Goal: Task Accomplishment & Management: Use online tool/utility

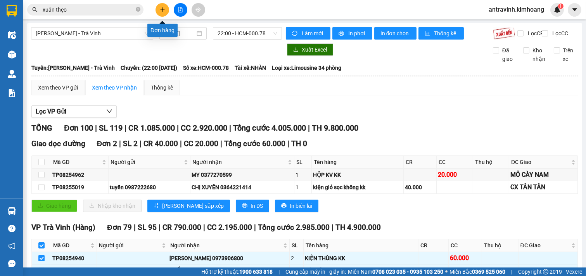
click at [169, 9] on button at bounding box center [163, 10] width 14 height 14
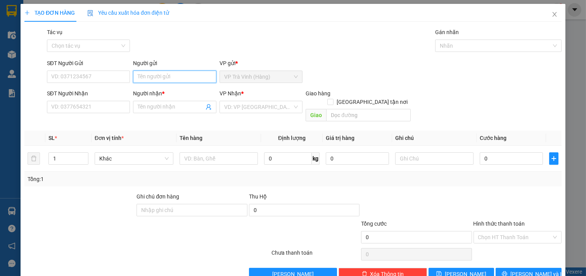
click at [182, 78] on input "Người gửi" at bounding box center [174, 77] width 83 height 12
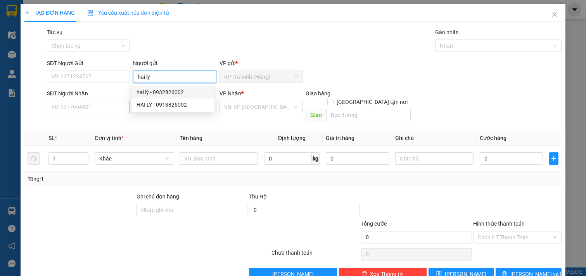
type input "hai lý"
click at [118, 113] on input "SĐT Người Nhận" at bounding box center [88, 107] width 83 height 12
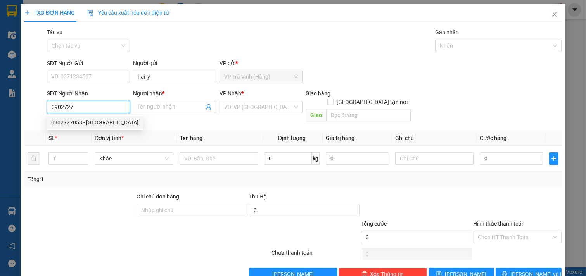
click at [92, 124] on div "0902727053 - [GEOGRAPHIC_DATA]" at bounding box center [94, 122] width 87 height 9
type input "0902727053"
type input "mỹ phúc"
type input "25.000"
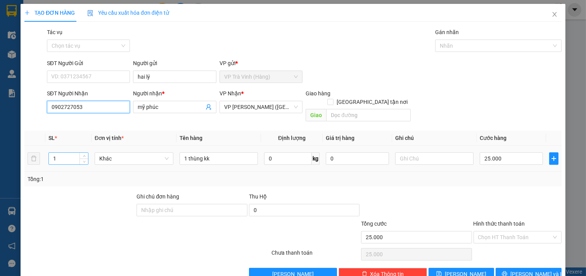
type input "0902727053"
click at [65, 153] on input "1" at bounding box center [68, 159] width 39 height 12
type input "2"
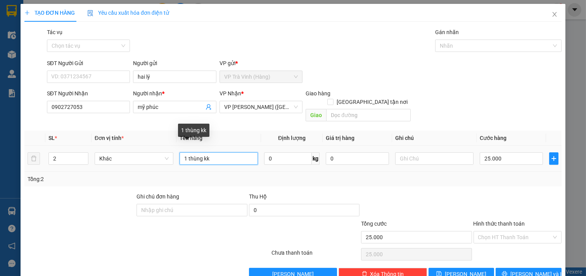
click at [185, 152] on input "1 thùng kk" at bounding box center [219, 158] width 79 height 12
type input "2 thùng kk"
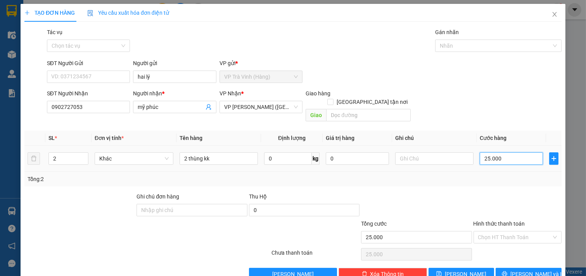
click at [521, 152] on input "25.000" at bounding box center [511, 158] width 63 height 12
type input "5"
type input "55"
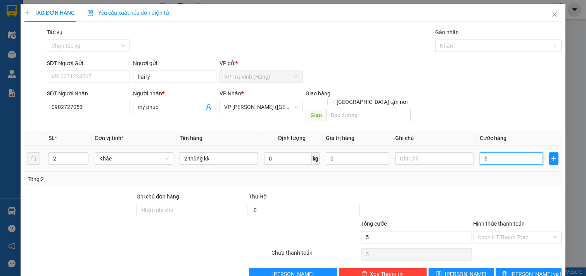
type input "55"
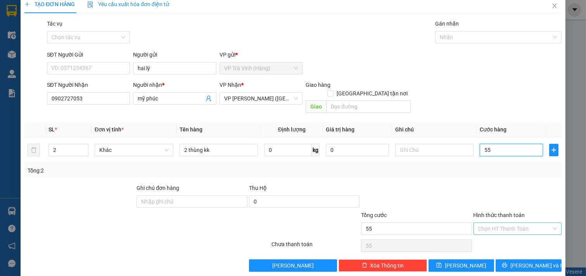
scroll to position [10, 0]
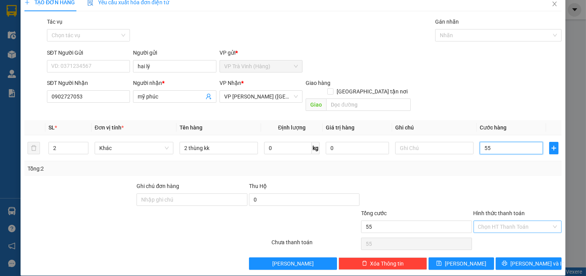
type input "55"
type input "55.000"
click at [521, 221] on input "Hình thức thanh toán" at bounding box center [515, 227] width 74 height 12
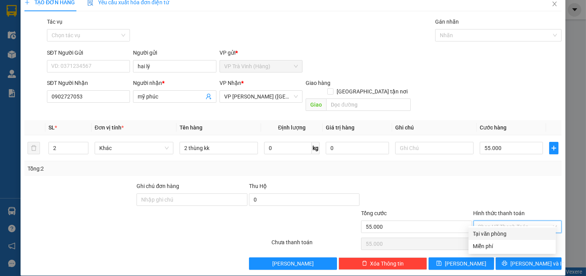
click at [512, 235] on div "Tại văn phòng" at bounding box center [512, 234] width 78 height 9
type input "0"
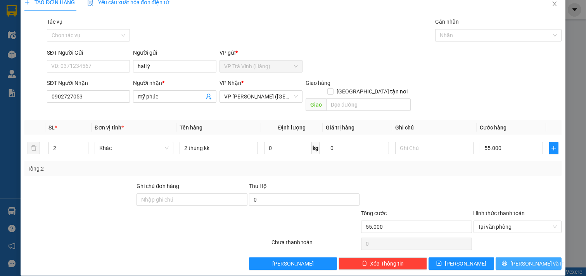
click at [516, 260] on span "[PERSON_NAME] và In" at bounding box center [537, 264] width 54 height 9
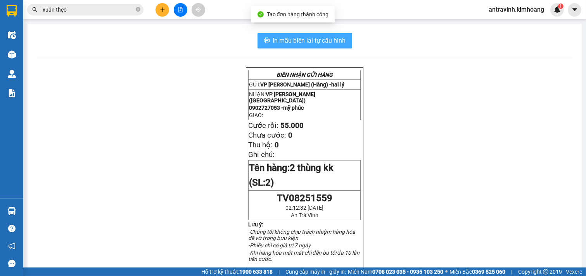
click at [339, 41] on span "In mẫu biên lai tự cấu hình" at bounding box center [309, 41] width 73 height 10
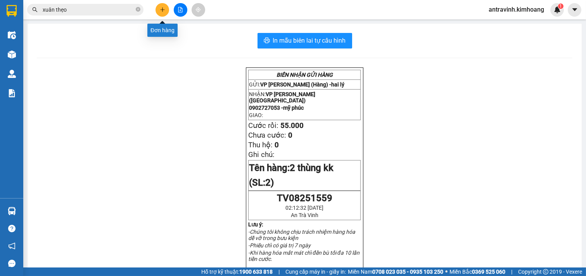
click at [161, 8] on icon "plus" at bounding box center [162, 9] width 5 height 5
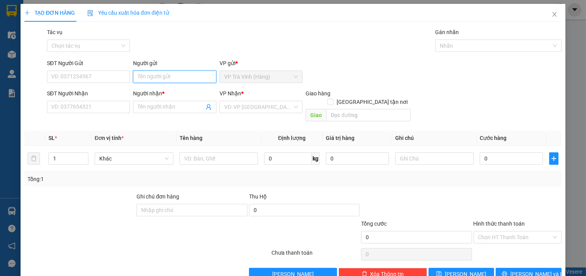
click at [161, 79] on input "Người gửi" at bounding box center [174, 77] width 83 height 12
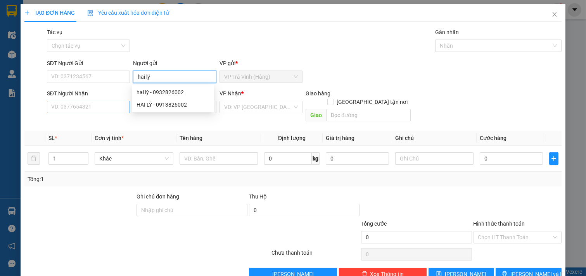
type input "hai lý"
click at [92, 107] on input "SĐT Người Nhận" at bounding box center [88, 107] width 83 height 12
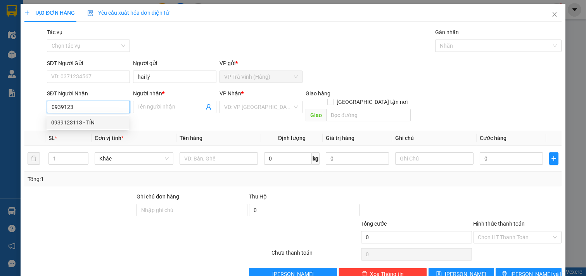
click at [95, 126] on div "0939123113 - TÍN" at bounding box center [87, 122] width 73 height 9
type input "0939123113"
type input "TÍN"
type input "35.000"
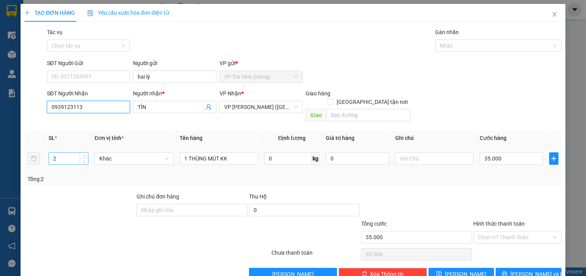
type input "0939123113"
click at [63, 153] on input "2" at bounding box center [68, 159] width 39 height 12
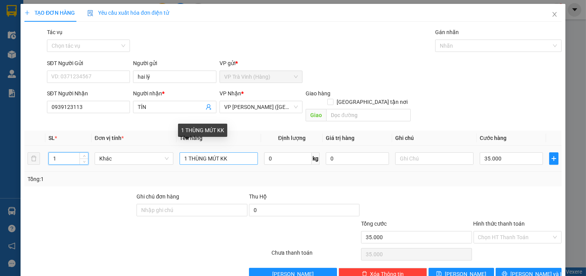
type input "1"
click at [218, 152] on input "1 THÙNG MÚT KK" at bounding box center [219, 158] width 79 height 12
type input "1 THÙNG KK"
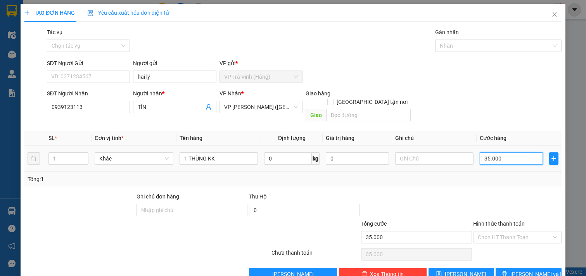
click at [503, 152] on input "35.000" at bounding box center [511, 158] width 63 height 12
type input "3"
type input "30"
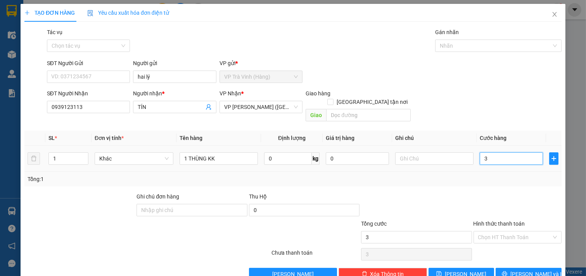
type input "30"
type input "30.000"
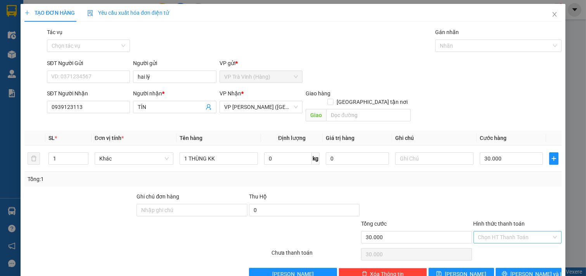
click at [524, 232] on input "Hình thức thanh toán" at bounding box center [515, 238] width 74 height 12
click at [499, 240] on div "Tại văn phòng" at bounding box center [512, 244] width 78 height 9
type input "0"
click at [518, 270] on span "[PERSON_NAME] và In" at bounding box center [537, 274] width 54 height 9
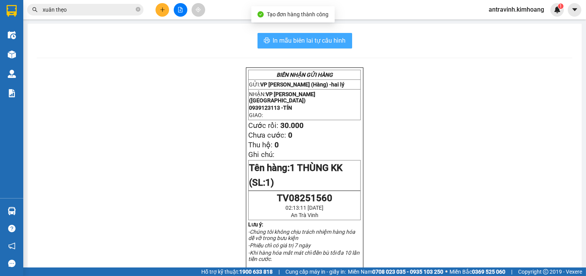
click at [325, 37] on span "In mẫu biên lai tự cấu hình" at bounding box center [309, 41] width 73 height 10
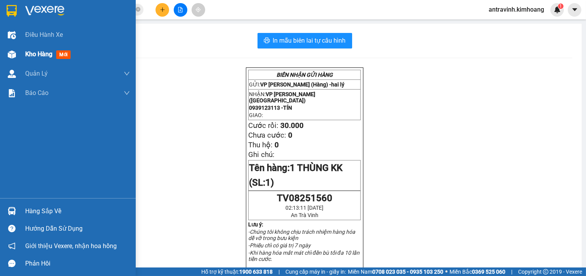
click at [21, 57] on div "Kho hàng mới" at bounding box center [68, 54] width 136 height 19
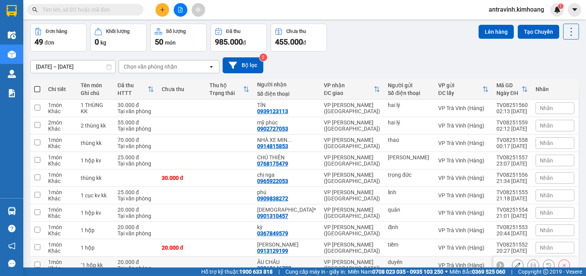
scroll to position [69, 0]
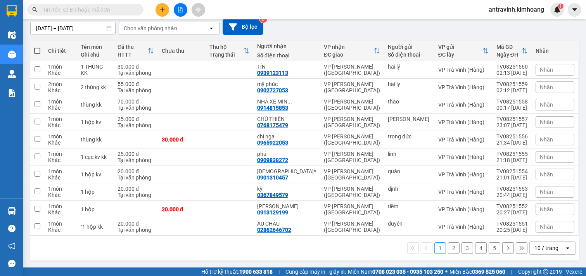
click at [551, 246] on div "10 / trang" at bounding box center [547, 248] width 24 height 8
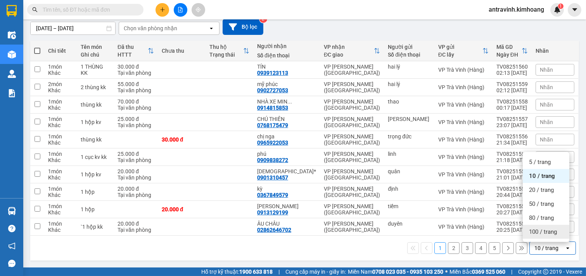
click at [549, 234] on span "100 / trang" at bounding box center [543, 232] width 28 height 8
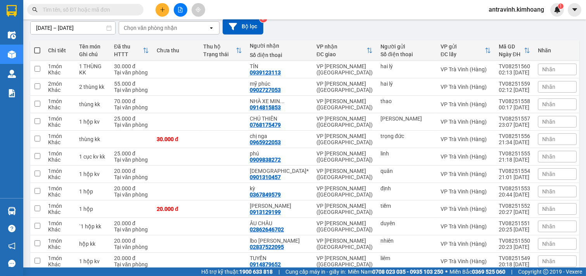
click at [36, 48] on span at bounding box center [37, 50] width 6 height 6
click at [37, 47] on input "checkbox" at bounding box center [37, 47] width 0 height 0
checkbox input "true"
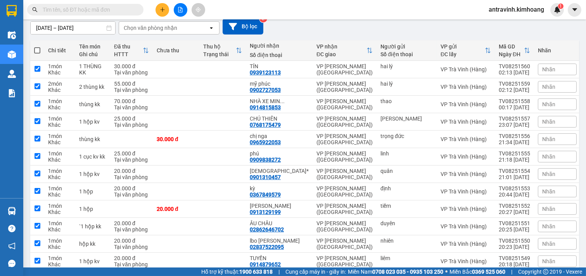
checkbox input "true"
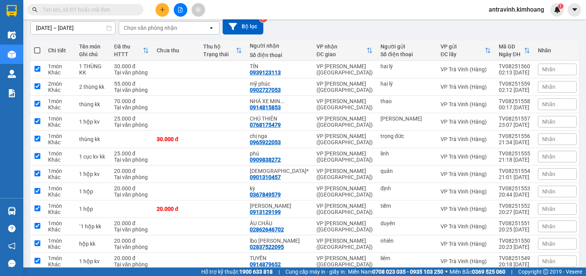
checkbox input "true"
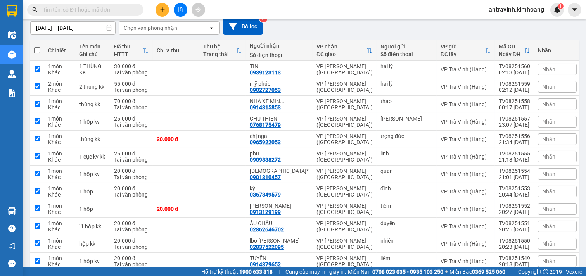
checkbox input "true"
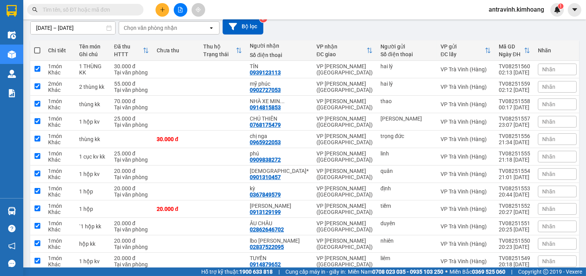
checkbox input "true"
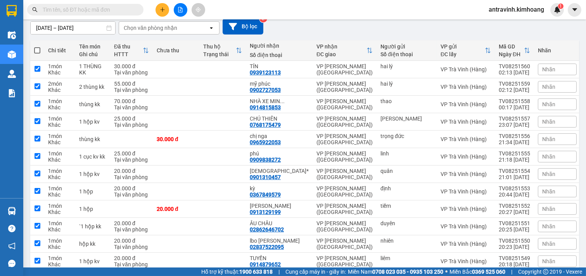
checkbox input "true"
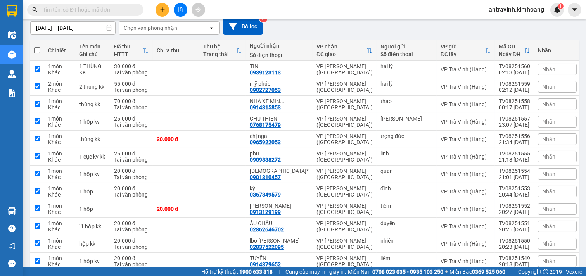
checkbox input "true"
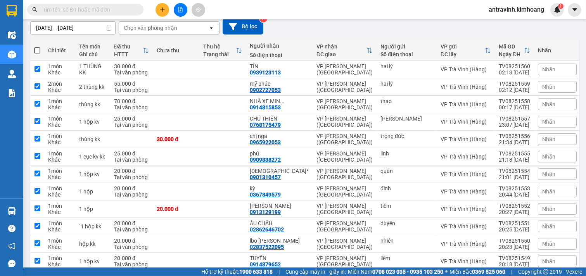
checkbox input "true"
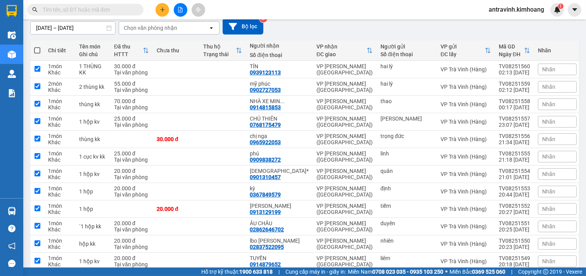
checkbox input "true"
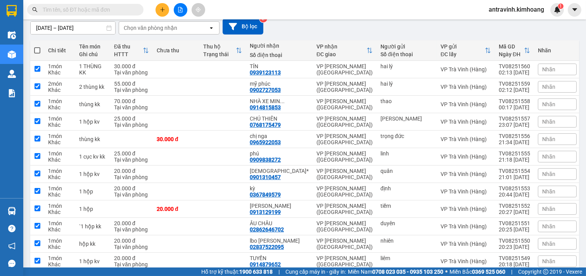
checkbox input "true"
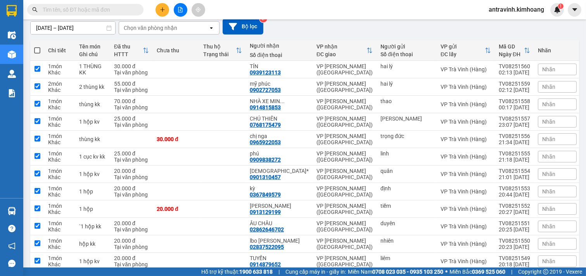
checkbox input "true"
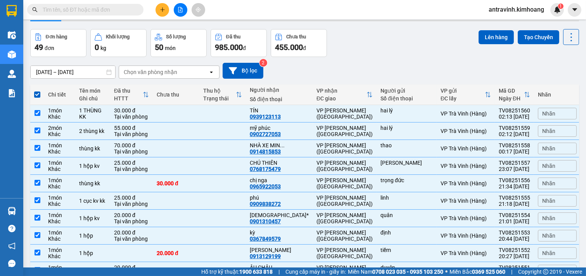
scroll to position [0, 0]
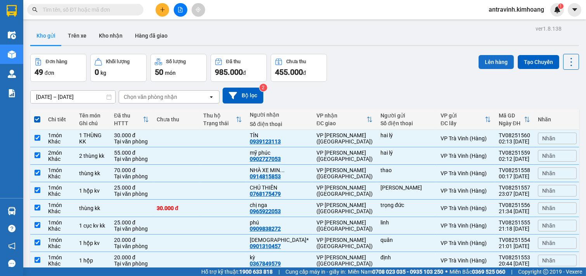
click at [482, 58] on button "Lên hàng" at bounding box center [496, 62] width 35 height 14
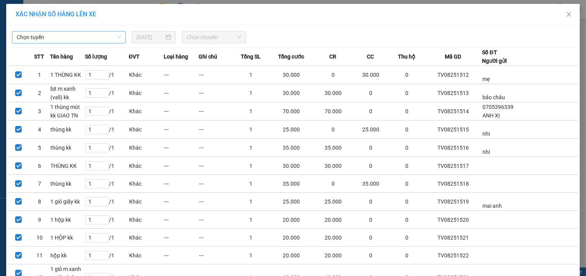
click at [84, 39] on span "Chọn tuyến" at bounding box center [69, 37] width 104 height 12
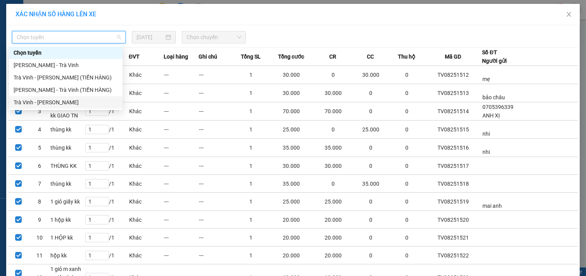
click at [80, 106] on div "Trà Vinh - Hồ Chí Minh" at bounding box center [66, 102] width 104 height 9
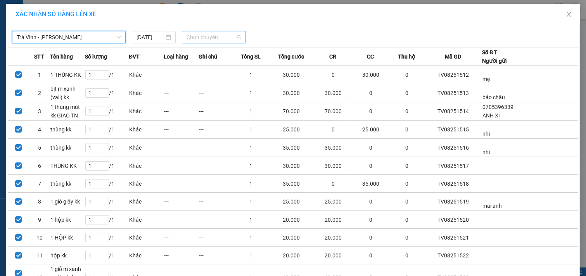
click at [226, 38] on span "Chọn chuyến" at bounding box center [214, 37] width 55 height 12
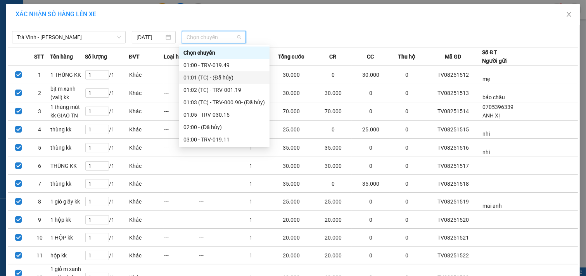
click at [225, 71] on div "01:00 - TRV-019.49" at bounding box center [224, 65] width 91 height 12
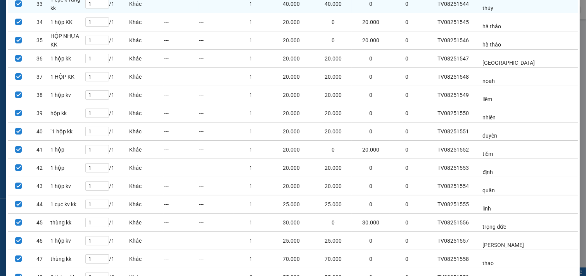
scroll to position [745, 0]
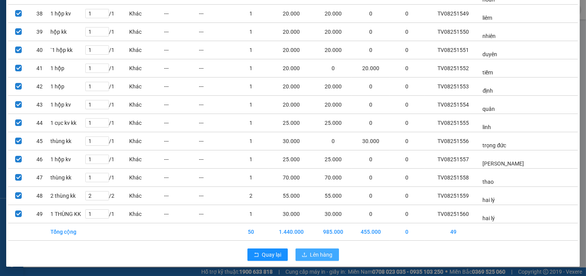
click at [305, 260] on button "Lên hàng" at bounding box center [317, 255] width 43 height 12
